Goal: Task Accomplishment & Management: Manage account settings

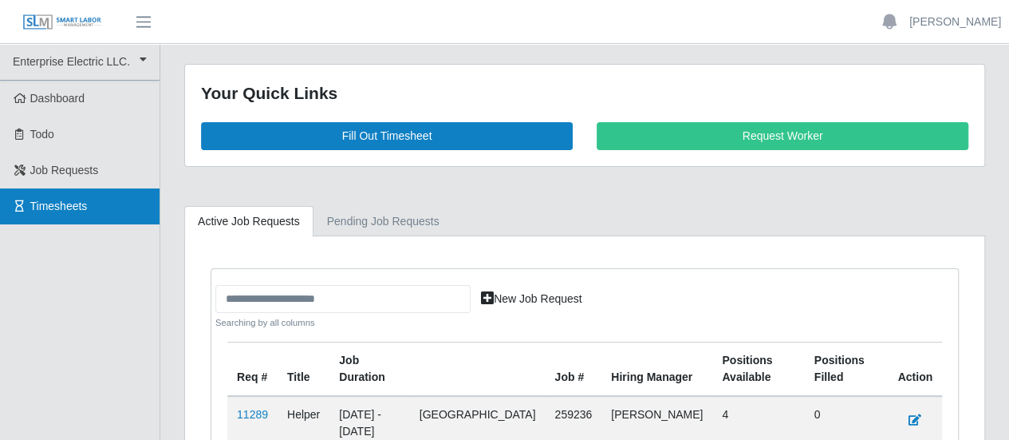
click at [51, 197] on link "Timesheets" at bounding box center [80, 206] width 160 height 36
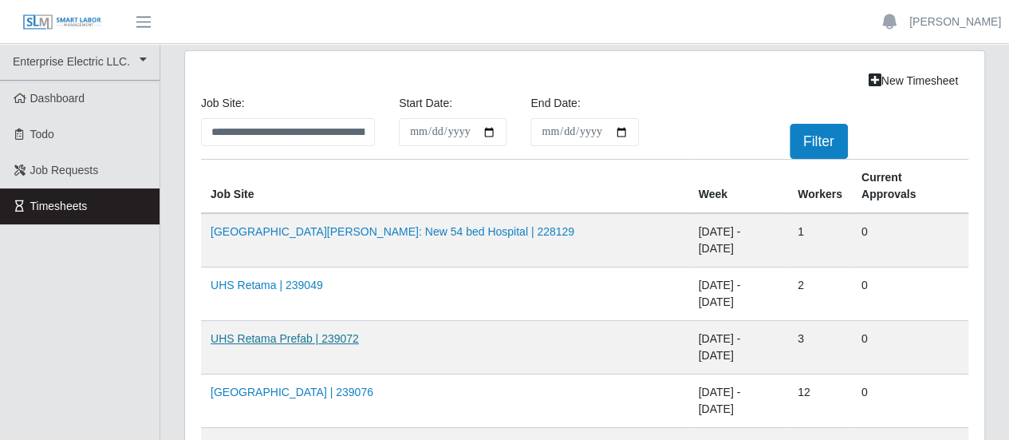
click at [270, 332] on link "UHS Retama Prefab | 239072" at bounding box center [285, 338] width 148 height 13
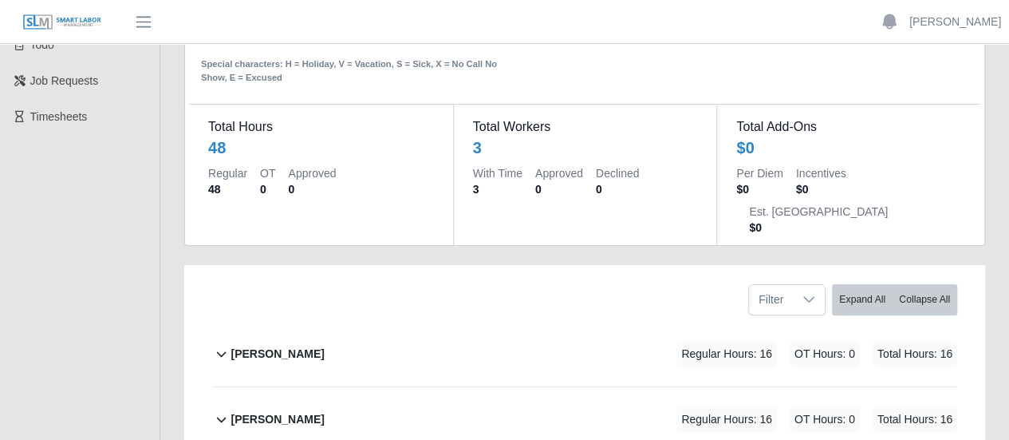
scroll to position [160, 0]
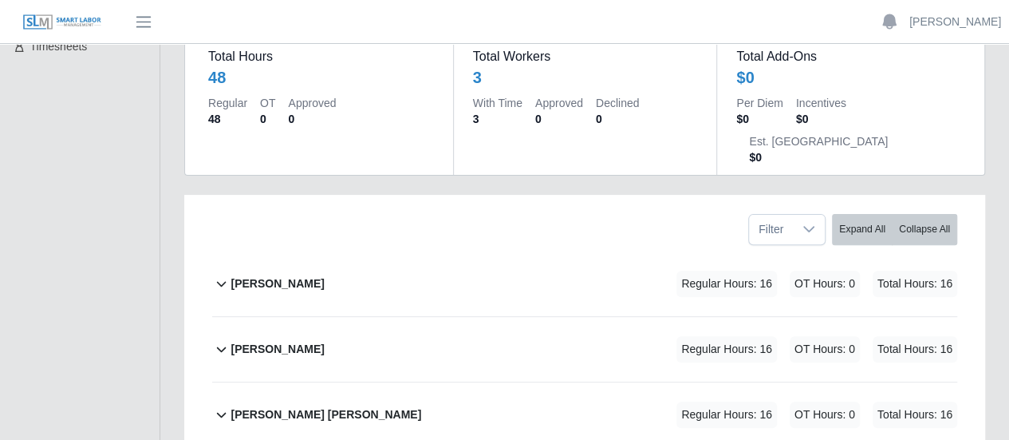
click at [282, 275] on b "[PERSON_NAME]" at bounding box center [277, 283] width 93 height 17
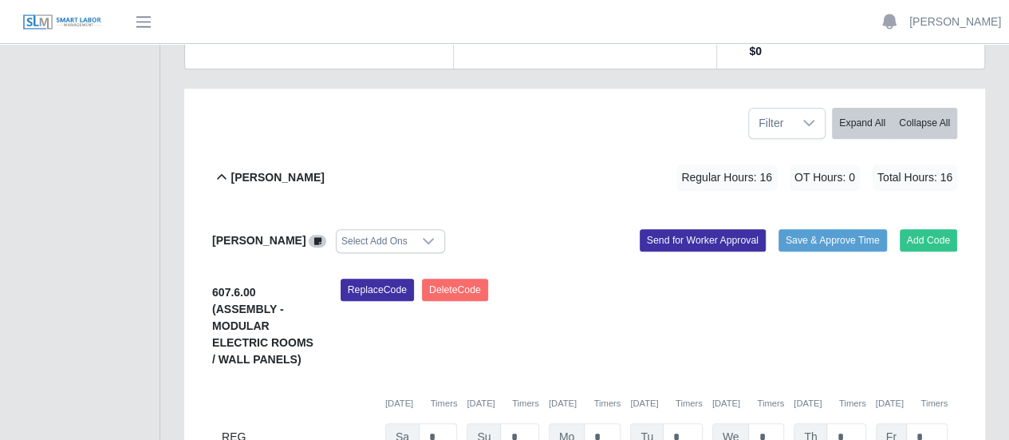
scroll to position [399, 0]
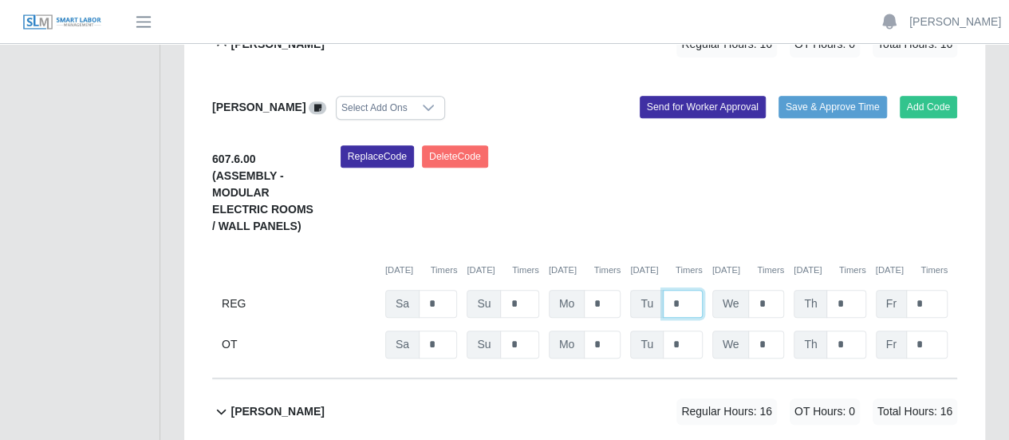
click at [681, 290] on input "*" at bounding box center [683, 304] width 40 height 28
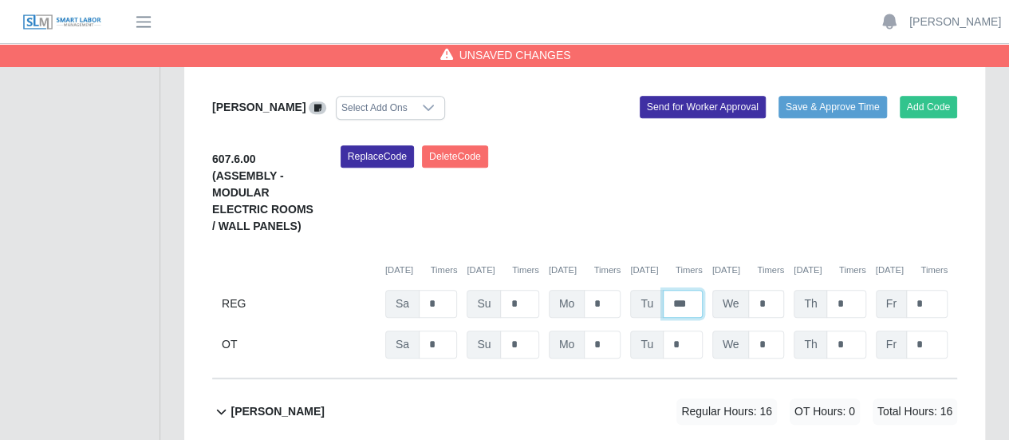
type input "***"
drag, startPoint x: 769, startPoint y: 265, endPoint x: 782, endPoint y: 261, distance: 13.4
click at [775, 290] on input "*" at bounding box center [766, 304] width 36 height 28
click at [295, 403] on b "Pablo Hernandez" at bounding box center [277, 411] width 93 height 17
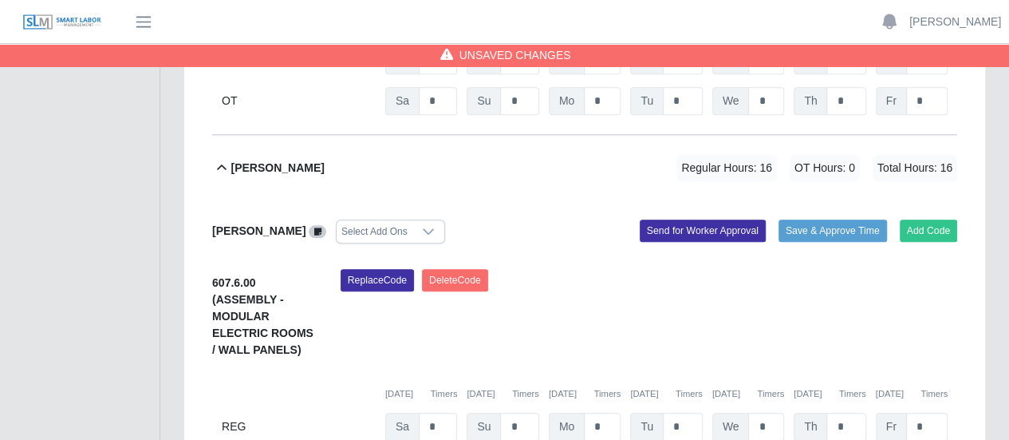
scroll to position [718, 0]
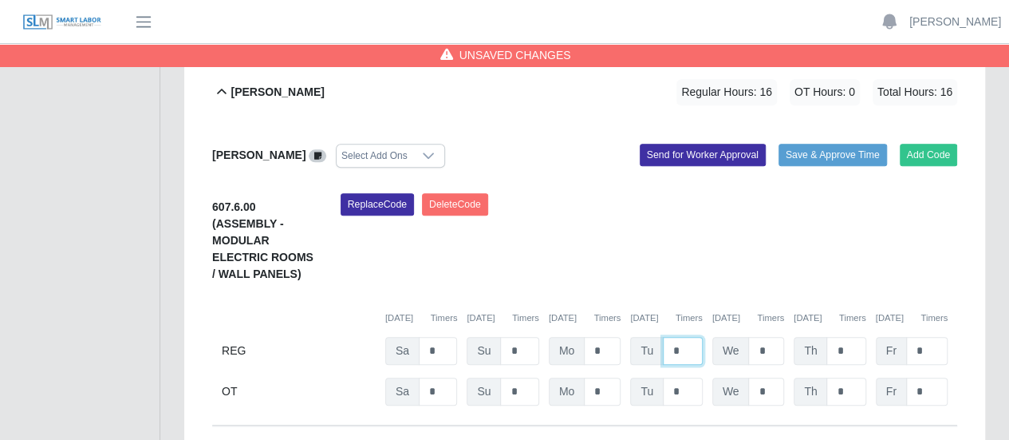
drag, startPoint x: 685, startPoint y: 313, endPoint x: 669, endPoint y: 312, distance: 16.0
click at [669, 337] on input "*" at bounding box center [683, 351] width 40 height 28
type input "**"
click at [771, 337] on input "*" at bounding box center [766, 351] width 36 height 28
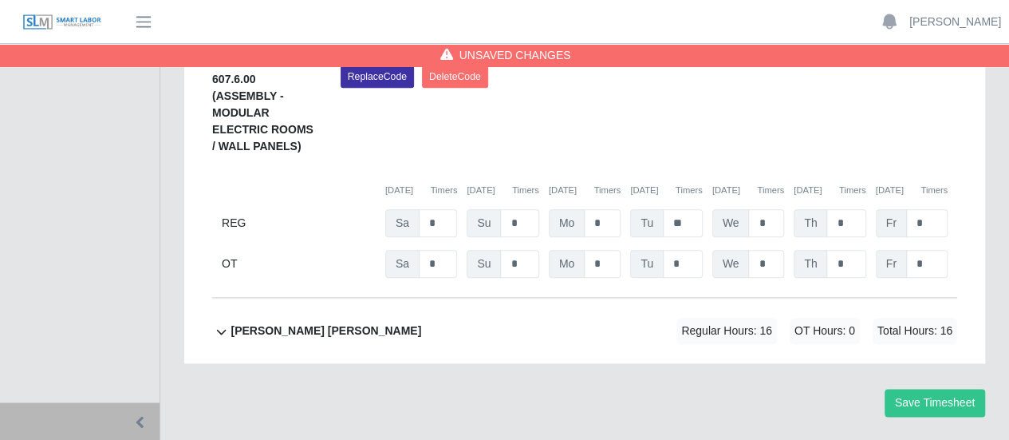
click at [266, 322] on b "Victor Francisco Garcias Perez" at bounding box center [326, 330] width 191 height 17
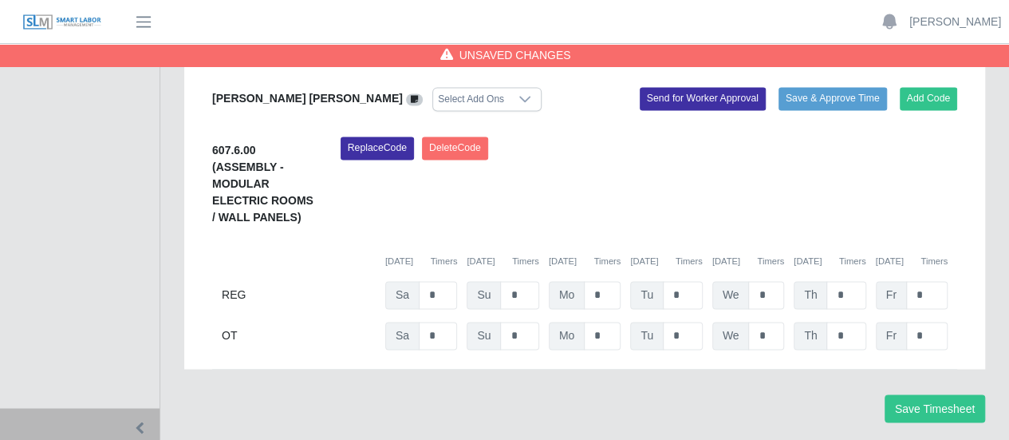
scroll to position [1146, 0]
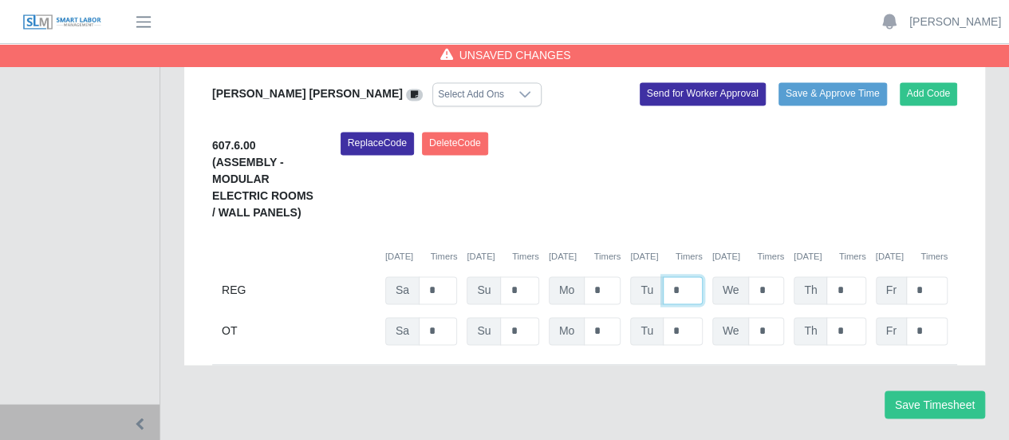
drag, startPoint x: 680, startPoint y: 249, endPoint x: 669, endPoint y: 249, distance: 11.2
click at [669, 276] on input "*" at bounding box center [683, 290] width 40 height 28
type input "**"
click at [932, 390] on button "Save Timesheet" at bounding box center [935, 404] width 101 height 28
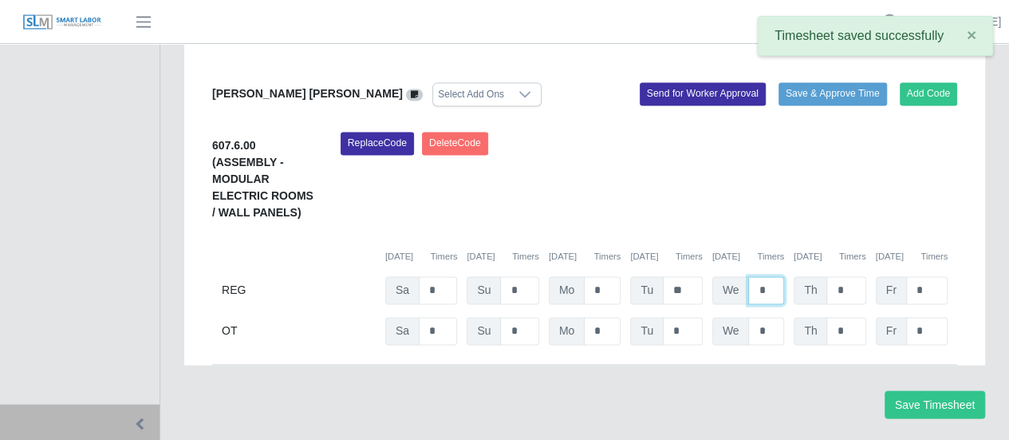
click at [766, 276] on input "*" at bounding box center [766, 290] width 36 height 28
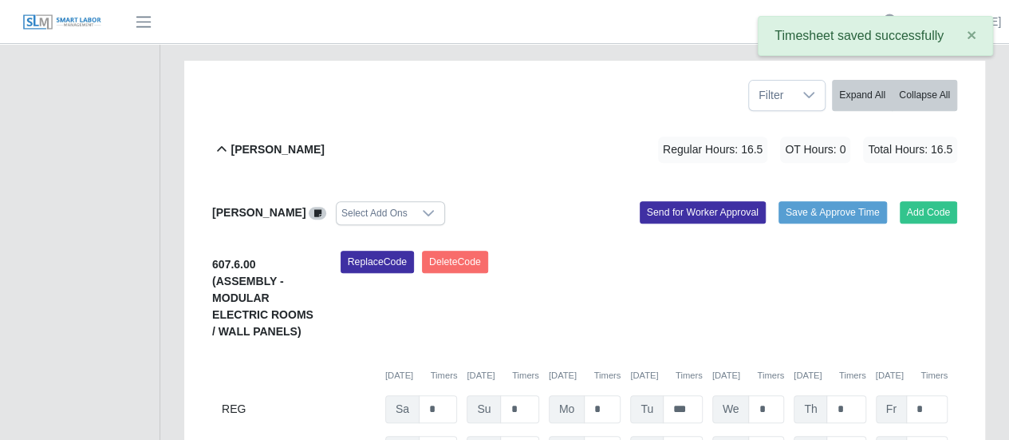
scroll to position [109, 0]
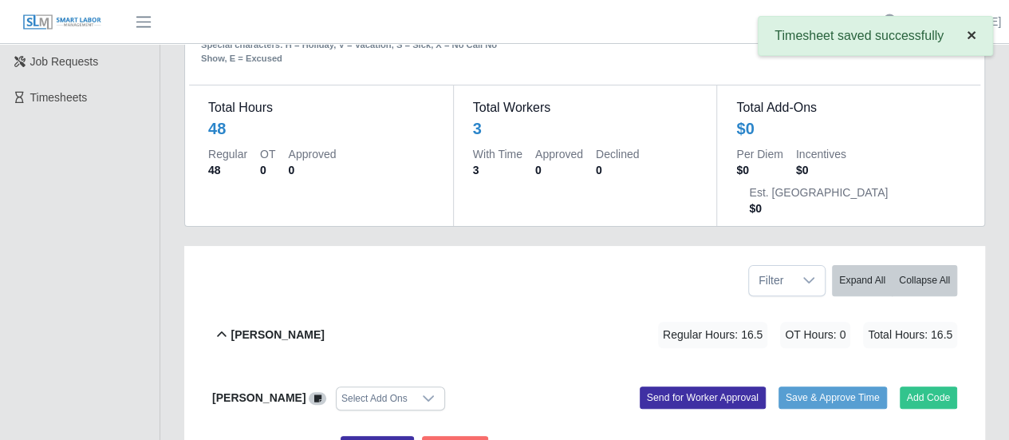
click at [964, 36] on button "×" at bounding box center [971, 35] width 41 height 36
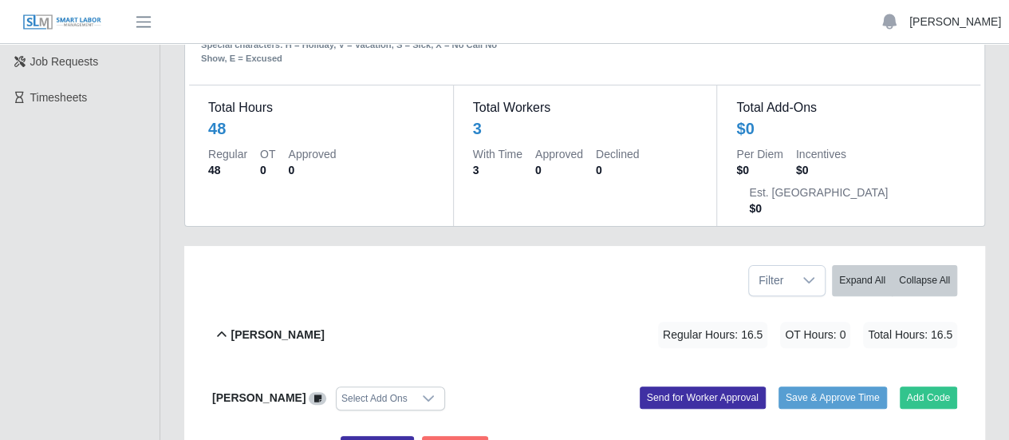
click at [975, 25] on link "[PERSON_NAME]" at bounding box center [956, 22] width 92 height 17
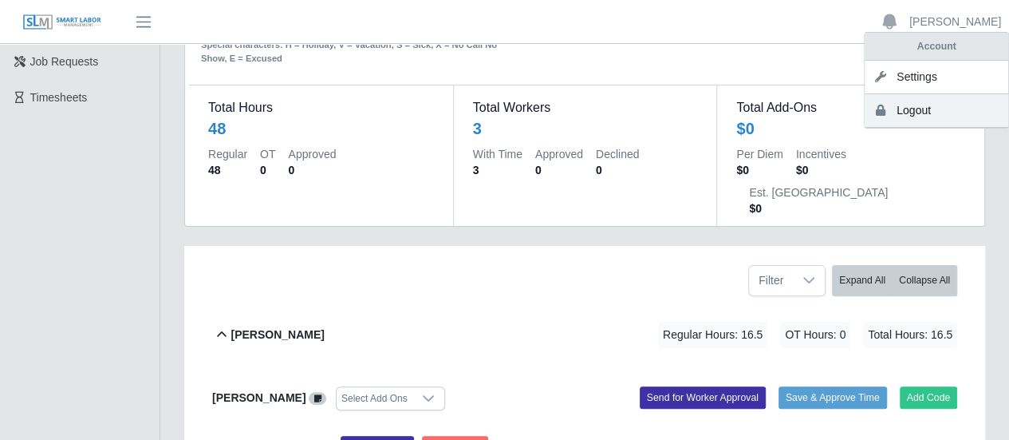
click at [922, 108] on link "Logout" at bounding box center [937, 111] width 144 height 34
